Goal: Information Seeking & Learning: Compare options

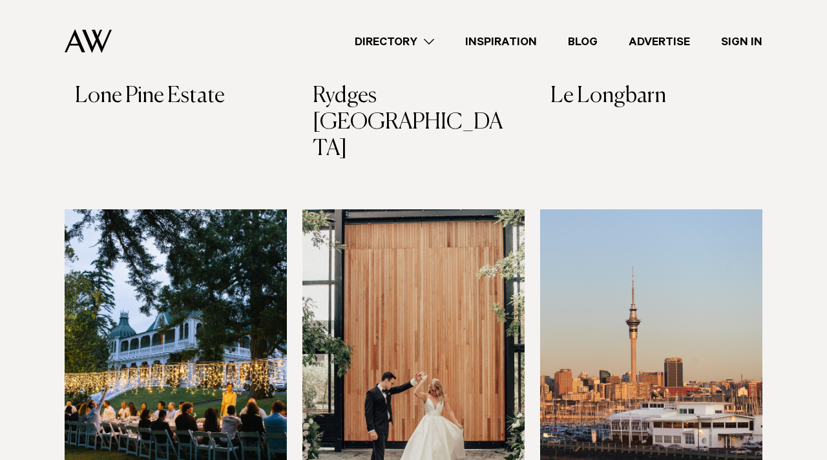
scroll to position [2541, 0]
click at [179, 210] on img at bounding box center [176, 359] width 222 height 298
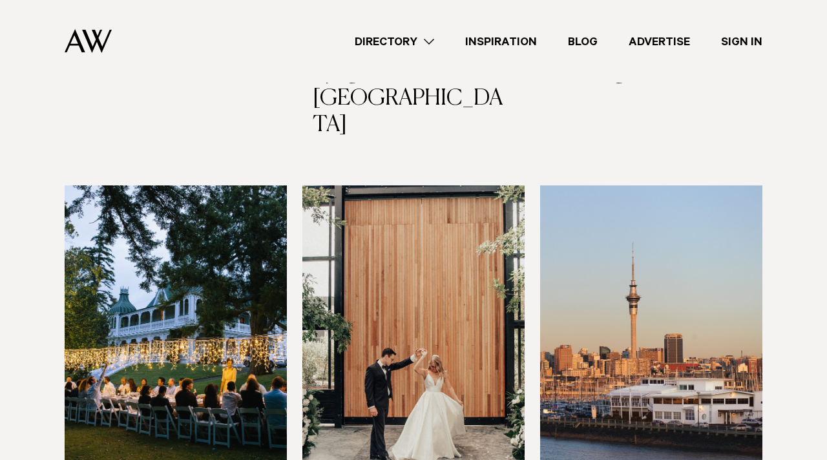
scroll to position [2569, 0]
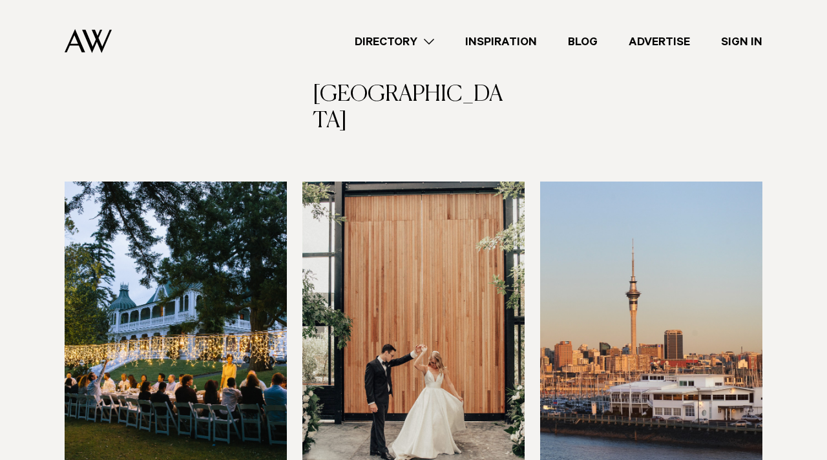
click at [496, 228] on img at bounding box center [413, 330] width 222 height 298
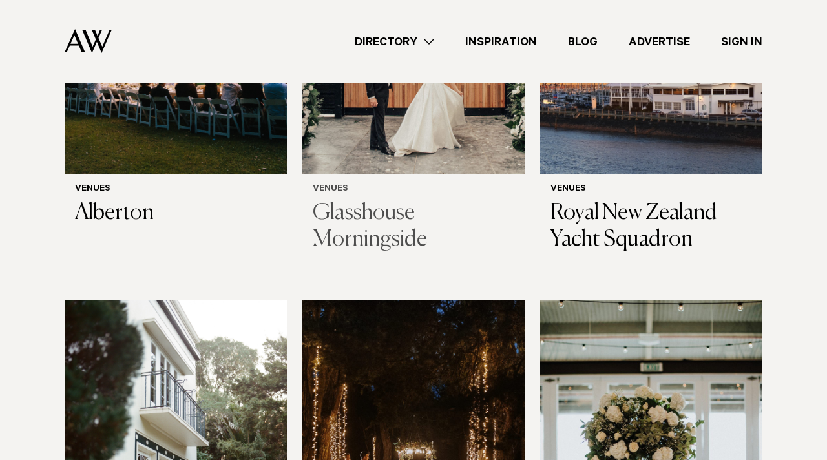
scroll to position [2941, 0]
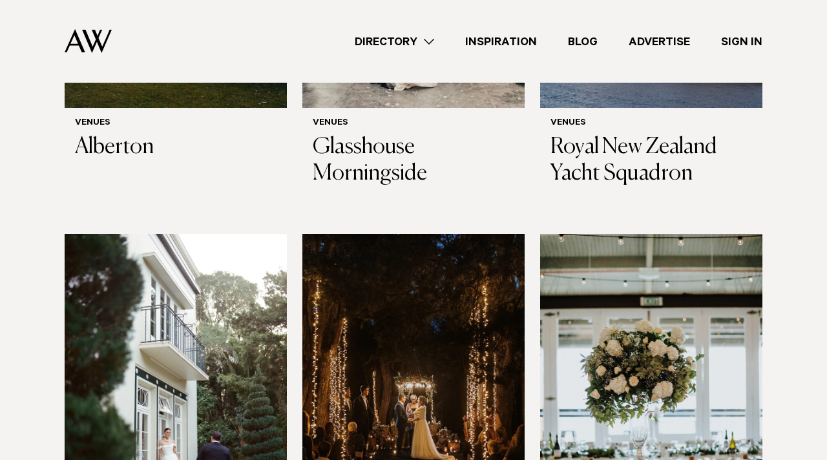
click at [417, 280] on img at bounding box center [413, 383] width 222 height 298
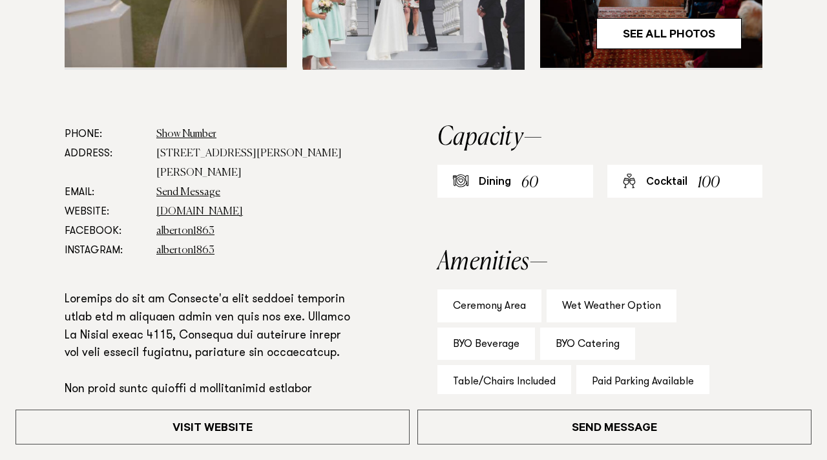
scroll to position [621, 0]
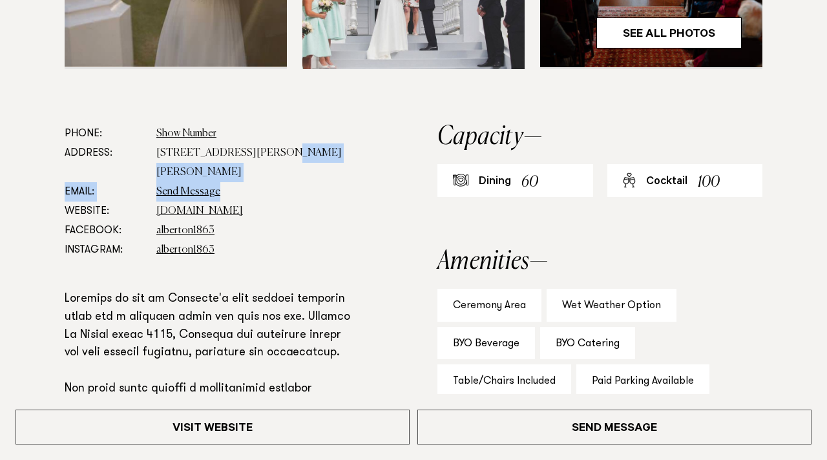
drag, startPoint x: 251, startPoint y: 181, endPoint x: 265, endPoint y: 189, distance: 16.8
click at [265, 189] on dl "Phone: Show Number [PHONE_NUMBER] Address: [STREET_ADDRESS][PERSON_NAME][PERSON…" at bounding box center [209, 192] width 289 height 136
click at [265, 189] on dd "Send Message" at bounding box center [255, 191] width 198 height 19
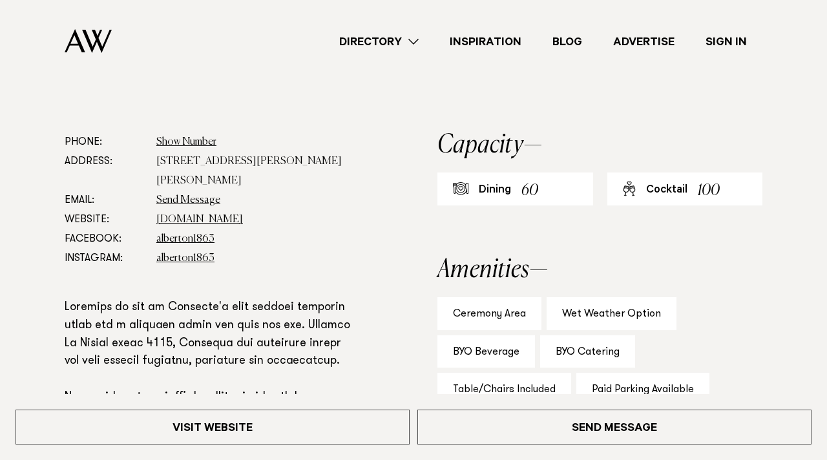
scroll to position [612, 0]
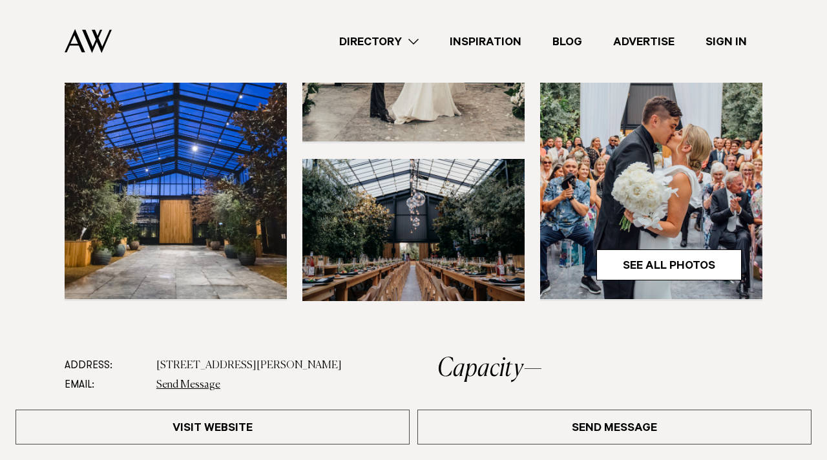
scroll to position [269, 0]
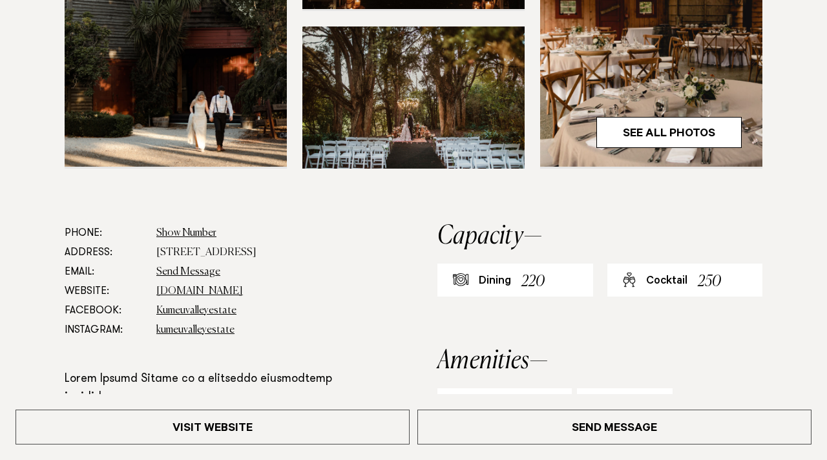
scroll to position [586, 0]
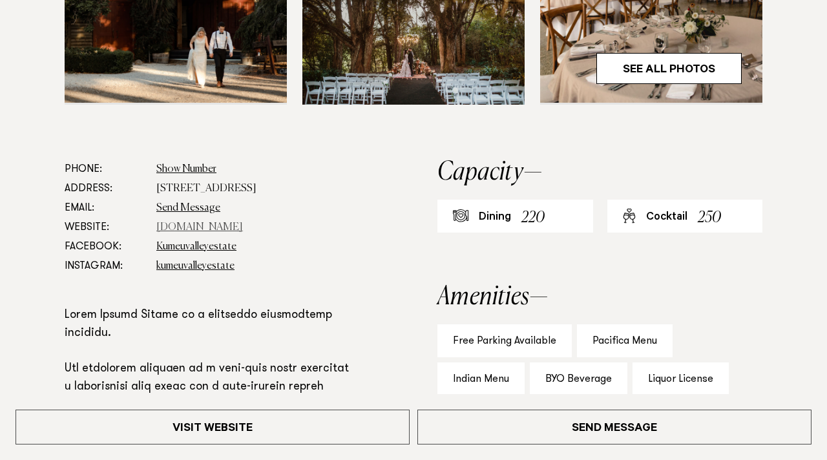
click at [217, 229] on link "www.kumeuvalley.co.nz" at bounding box center [199, 227] width 87 height 10
